Goal: Navigation & Orientation: Find specific page/section

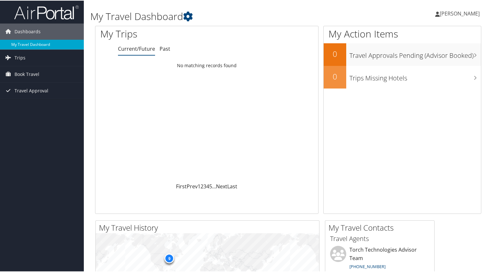
click at [23, 42] on link "My Travel Dashboard" at bounding box center [42, 44] width 84 height 10
click at [16, 57] on span "Trips" at bounding box center [20, 57] width 11 height 16
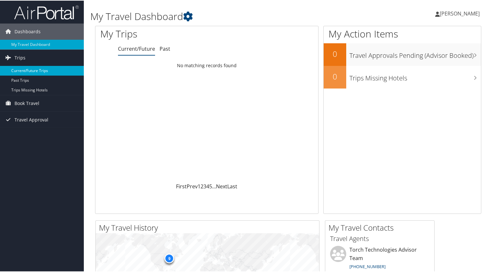
click at [26, 67] on link "Current/Future Trips" at bounding box center [42, 70] width 84 height 10
